Goal: Find specific page/section: Find specific page/section

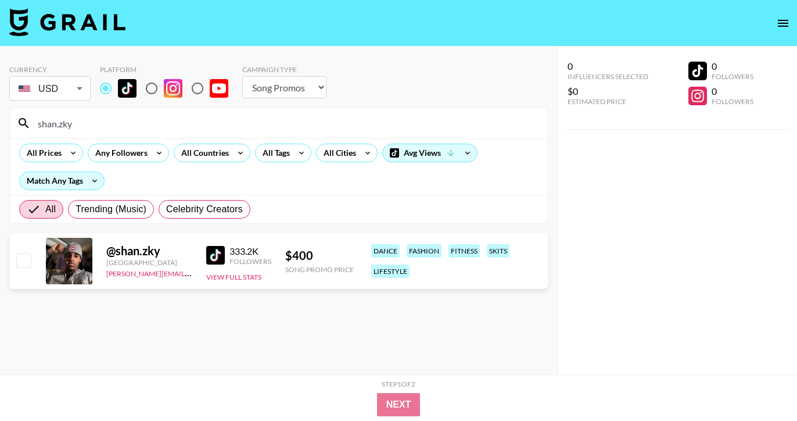
select select "Song"
click at [128, 125] on input "shan.zky" at bounding box center [286, 123] width 510 height 19
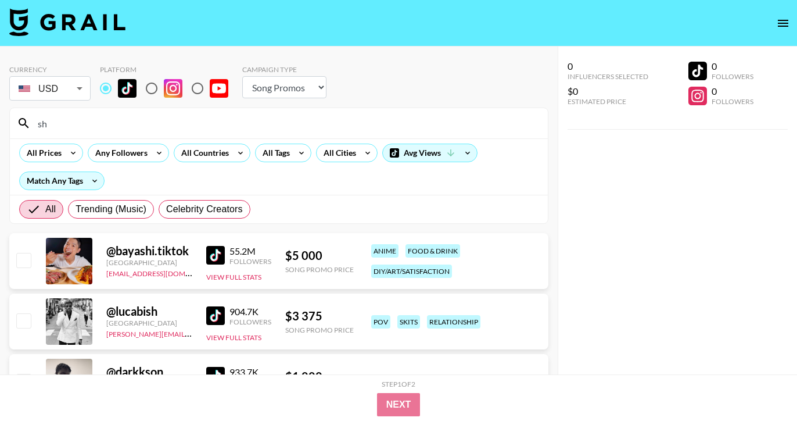
type input "s"
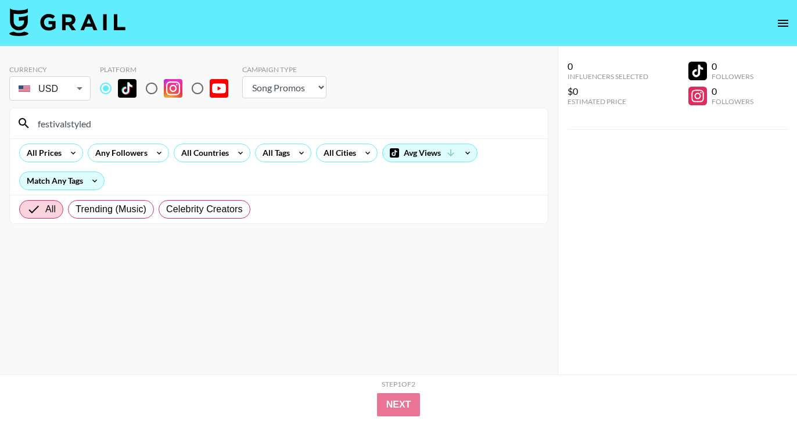
click at [120, 128] on input "festivalstyled" at bounding box center [286, 123] width 510 height 19
click at [117, 126] on input "festivalstyled" at bounding box center [286, 123] width 510 height 19
type input "festivalstyled"
click at [167, 89] on img at bounding box center [173, 88] width 19 height 19
click at [164, 89] on input "radio" at bounding box center [151, 88] width 24 height 24
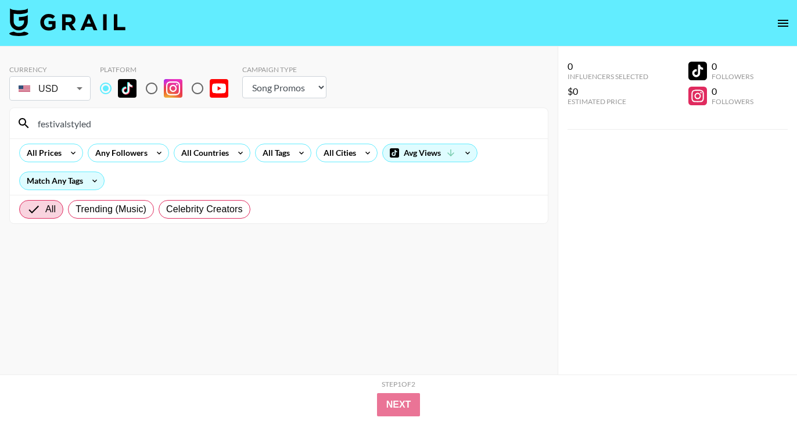
radio input "true"
click at [106, 88] on input "radio" at bounding box center [106, 88] width 24 height 24
radio input "true"
click at [106, 128] on input "festivalstyled" at bounding box center [286, 123] width 510 height 19
click at [106, 128] on input "festivalsty" at bounding box center [286, 123] width 510 height 19
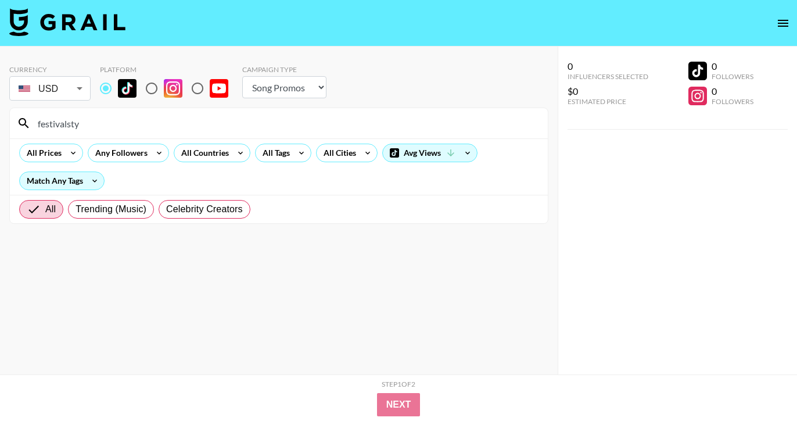
type input "festivalsty"
